Goal: Task Accomplishment & Management: Use online tool/utility

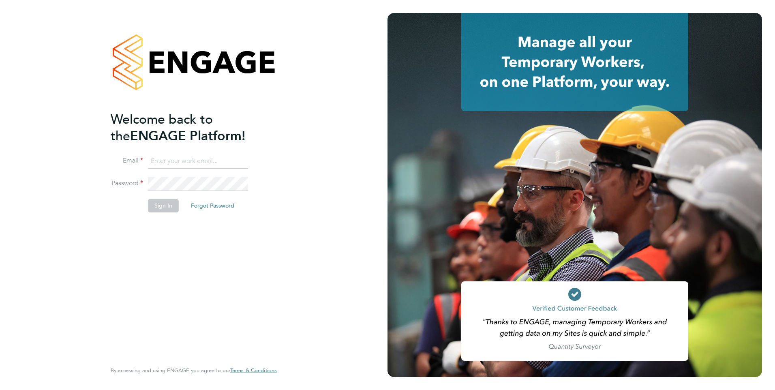
type input "[PERSON_NAME][EMAIL_ADDRESS][PERSON_NAME][DOMAIN_NAME]"
click at [167, 205] on button "Sign In" at bounding box center [163, 205] width 31 height 13
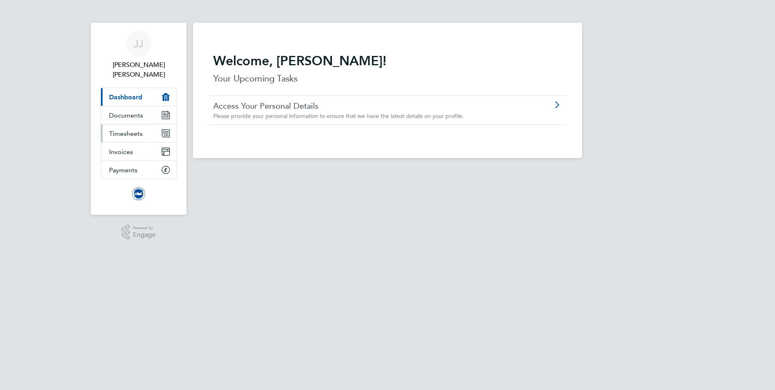
click at [144, 127] on link "Timesheets" at bounding box center [138, 134] width 75 height 18
